Goal: Find specific page/section: Find specific page/section

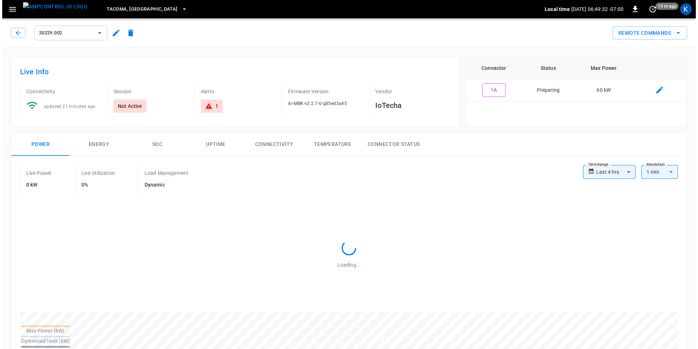
scroll to position [346, 0]
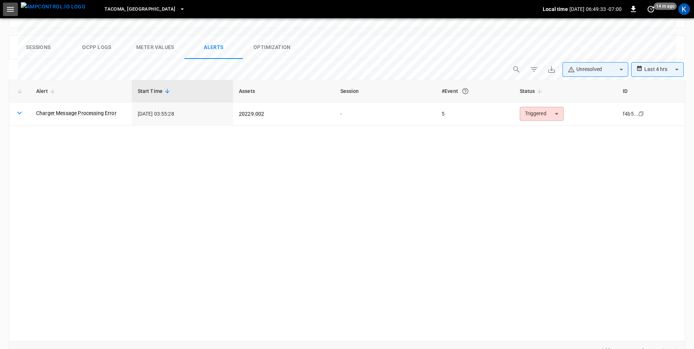
click at [7, 8] on icon "button" at bounding box center [10, 9] width 9 height 9
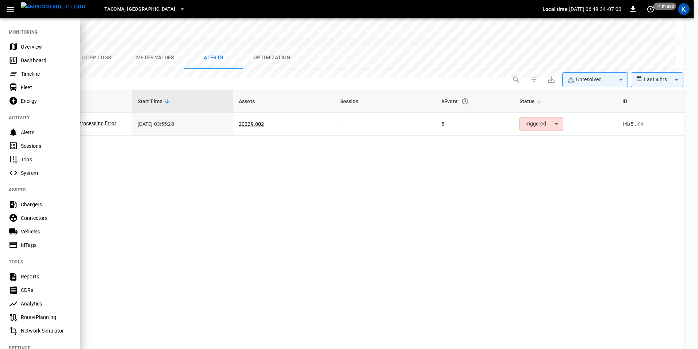
click at [34, 44] on div "Overview" at bounding box center [46, 46] width 51 height 7
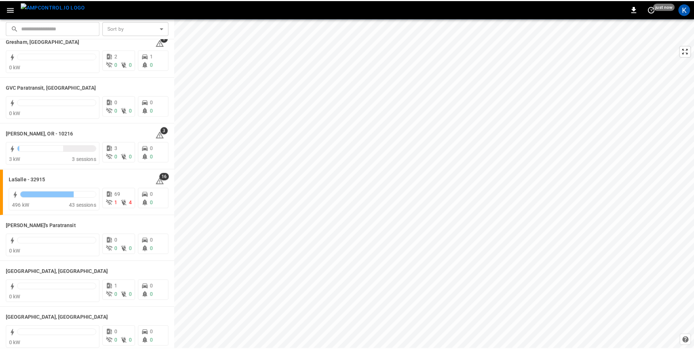
scroll to position [292, 0]
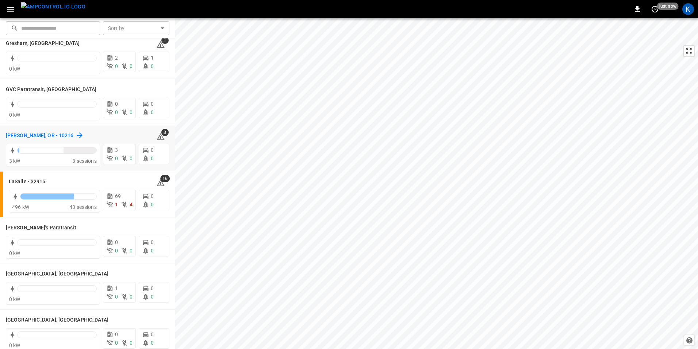
click at [11, 134] on h6 "[PERSON_NAME], OR - 10216" at bounding box center [40, 136] width 68 height 8
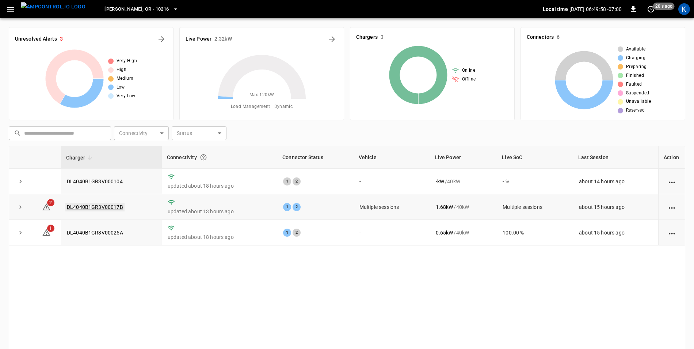
click at [98, 206] on link "DL4040B1GR3V00017B" at bounding box center [94, 206] width 59 height 9
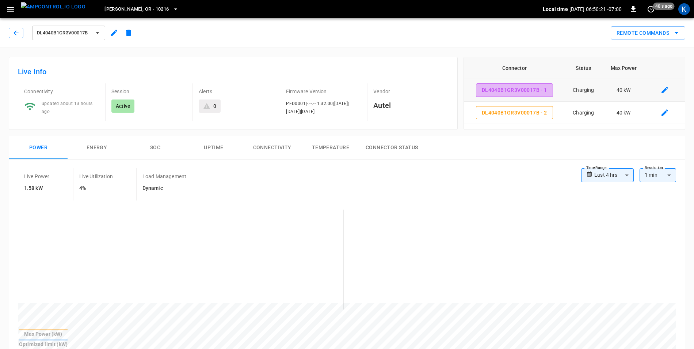
click at [506, 91] on button "DL4040B1GR3V00017B - 1" at bounding box center [514, 90] width 77 height 14
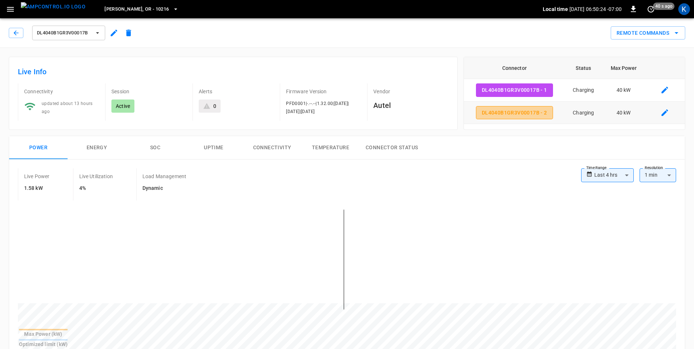
click at [501, 113] on button "DL4040B1GR3V00017B - 2" at bounding box center [514, 113] width 77 height 14
type input "**********"
